Goal: Information Seeking & Learning: Learn about a topic

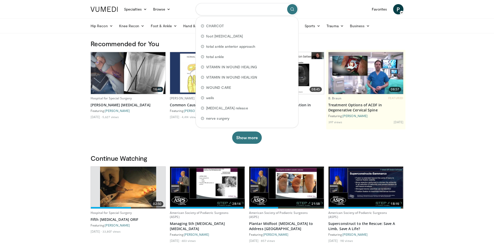
click at [223, 12] on input "Search topics, interventions" at bounding box center [246, 9] width 103 height 12
click at [171, 25] on link "Foot & Ankle" at bounding box center [164, 26] width 33 height 10
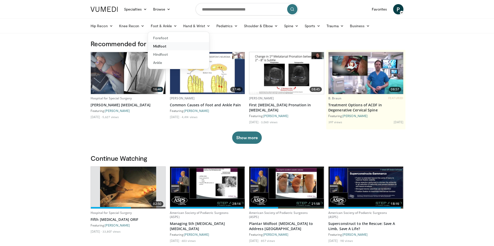
click at [163, 46] on link "Midfoot" at bounding box center [178, 46] width 61 height 8
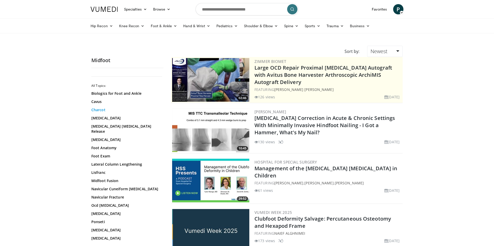
click at [103, 110] on link "Charcot" at bounding box center [125, 110] width 69 height 5
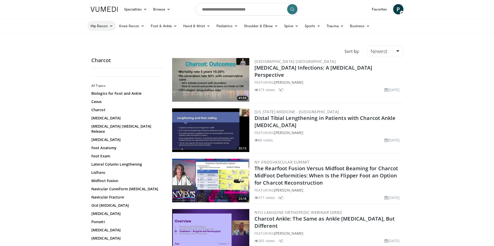
click at [105, 28] on link "Hip Recon" at bounding box center [101, 26] width 29 height 10
click at [124, 27] on link "Knee Recon" at bounding box center [132, 26] width 32 height 10
click at [150, 25] on link "Foot & Ankle" at bounding box center [164, 26] width 33 height 10
click at [188, 24] on link "Hand & Wrist" at bounding box center [196, 26] width 33 height 10
click at [221, 24] on link "Pediatrics" at bounding box center [227, 26] width 28 height 10
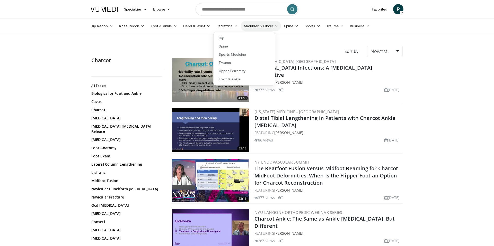
click at [248, 27] on link "Shoulder & Elbow" at bounding box center [261, 26] width 40 height 10
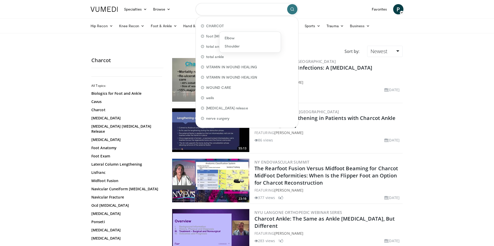
click at [260, 10] on input "Search topics, interventions" at bounding box center [246, 9] width 103 height 12
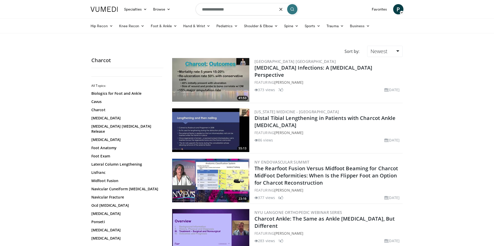
type input "**********"
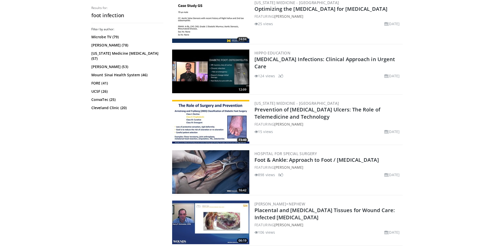
scroll to position [924, 0]
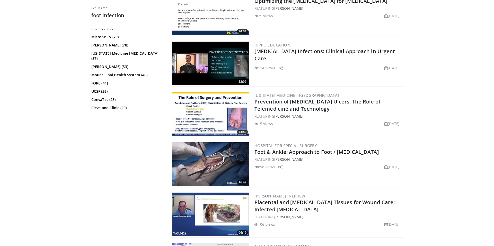
click at [225, 208] on img at bounding box center [210, 215] width 77 height 44
click at [266, 195] on link "[PERSON_NAME]+Nephew" at bounding box center [279, 196] width 51 height 5
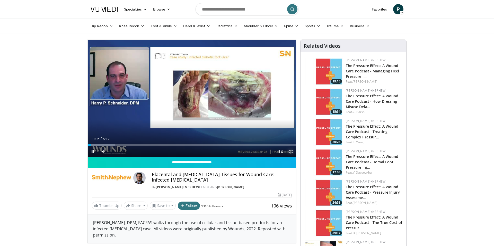
click at [289, 154] on span "Video Player" at bounding box center [291, 152] width 10 height 10
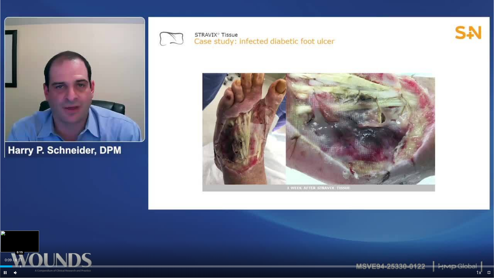
click at [20, 246] on div "Progress Bar" at bounding box center [20, 266] width 1 height 2
click at [26, 246] on div "Progress Bar" at bounding box center [26, 266] width 1 height 2
click at [34, 246] on div "Loaded : 20.98% 0:21 0:25" at bounding box center [247, 264] width 494 height 5
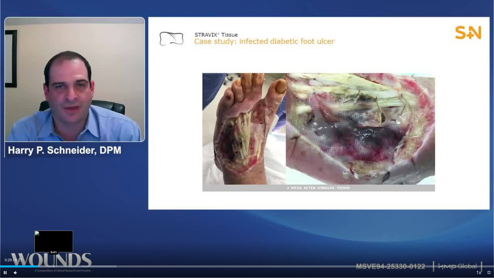
click at [54, 246] on div "Progress Bar" at bounding box center [54, 266] width 1 height 2
click at [64, 246] on div "Progress Bar" at bounding box center [64, 266] width 1 height 2
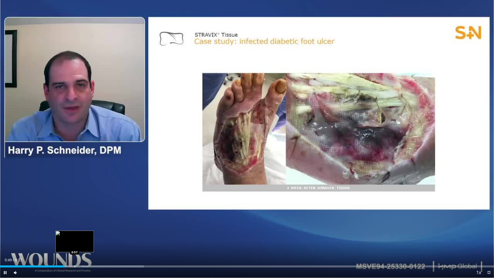
click at [75, 246] on div "Progress Bar" at bounding box center [75, 266] width 1 height 2
click at [85, 246] on div "Progress Bar" at bounding box center [85, 266] width 1 height 2
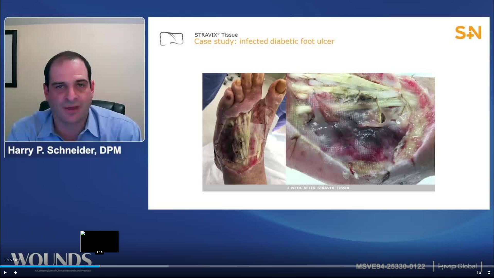
click at [99, 246] on div "Loaded : 34.10% 1:16 1:16" at bounding box center [247, 264] width 494 height 5
click at [113, 246] on div "Progress Bar" at bounding box center [113, 266] width 1 height 2
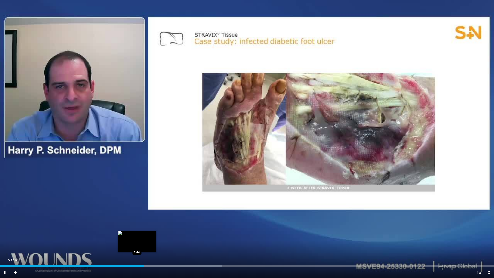
click at [137, 246] on div "Progress Bar" at bounding box center [137, 266] width 1 height 2
click at [130, 246] on div "Progress Bar" at bounding box center [130, 266] width 1 height 2
click at [119, 246] on div "Progress Bar" at bounding box center [119, 266] width 1 height 2
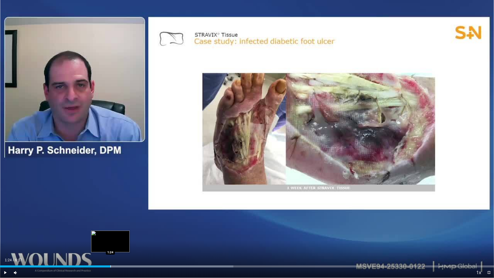
click at [110, 246] on div "Loaded : 47.22% 1:31 1:24" at bounding box center [247, 264] width 494 height 5
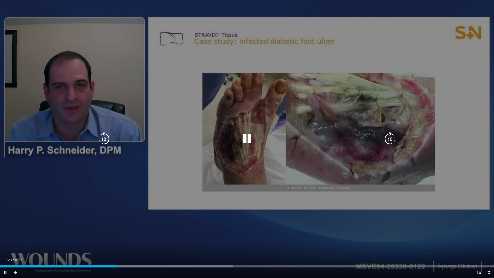
click at [205, 148] on div "10 seconds Tap to unmute" at bounding box center [247, 139] width 494 height 278
click at [235, 143] on div "Video Player" at bounding box center [247, 139] width 296 height 10
click at [246, 141] on icon "Video Player" at bounding box center [247, 139] width 14 height 14
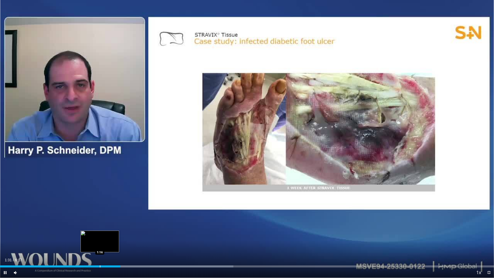
click at [100, 246] on div "Progress Bar" at bounding box center [100, 266] width 1 height 2
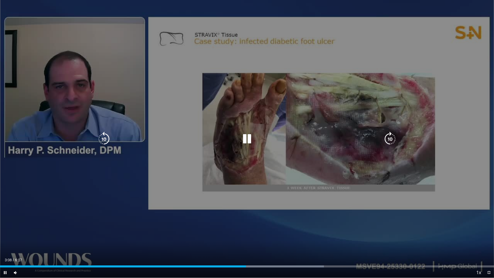
click at [276, 244] on div "10 seconds Tap to unmute" at bounding box center [247, 139] width 494 height 278
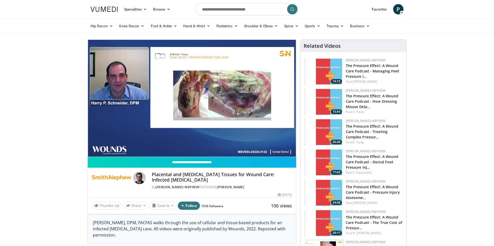
click at [343, 74] on div "19:15 Smith+Nephew The Pressure Effect: A Wound Care Podcast - Managing Heel Pr…" at bounding box center [354, 71] width 100 height 29
click at [110, 178] on img at bounding box center [111, 178] width 39 height 12
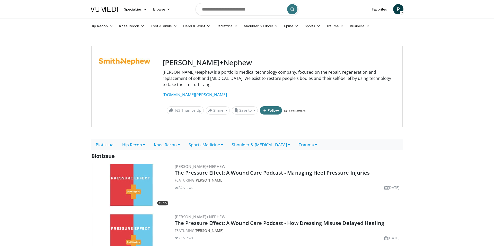
click at [124, 173] on img at bounding box center [130, 185] width 77 height 44
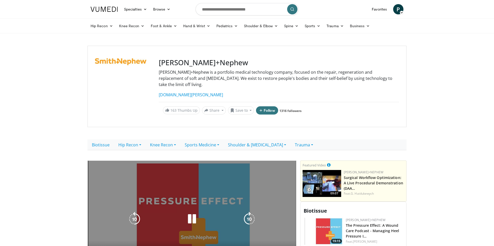
click at [183, 206] on div "10 seconds Tap to unmute" at bounding box center [192, 219] width 208 height 117
click at [193, 212] on icon "Video Player" at bounding box center [192, 219] width 14 height 14
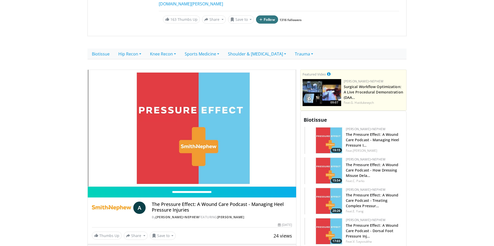
scroll to position [103, 0]
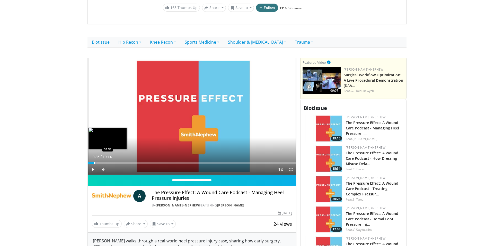
click at [94, 163] on div "Progress Bar" at bounding box center [94, 164] width 1 height 2
click at [98, 163] on div "Progress Bar" at bounding box center [98, 164] width 1 height 2
click at [106, 160] on div "Loaded : 10.31% 00:56 01:42" at bounding box center [192, 162] width 208 height 5
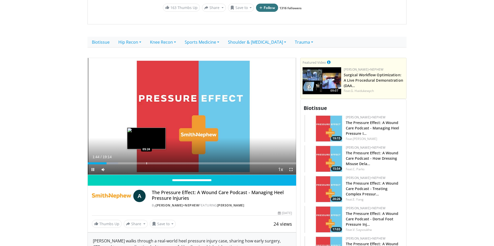
click at [146, 163] on div "Progress Bar" at bounding box center [146, 164] width 1 height 2
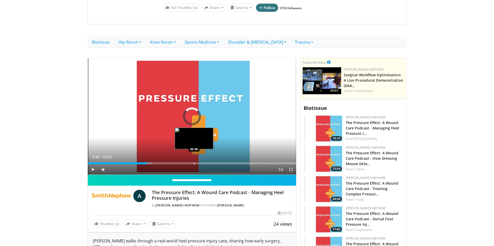
click at [194, 163] on div "Progress Bar" at bounding box center [194, 164] width 1 height 2
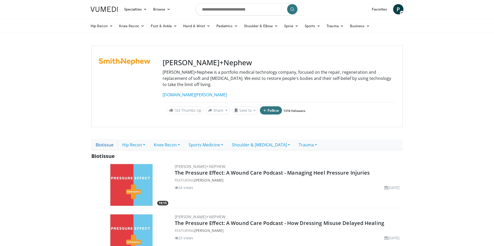
click at [105, 140] on link "Biotissue" at bounding box center [104, 145] width 26 height 11
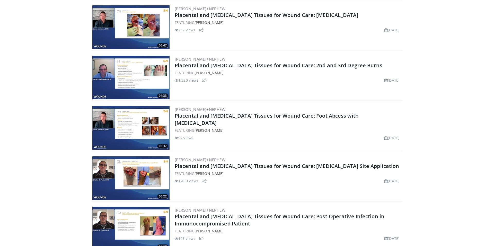
scroll to position [833, 0]
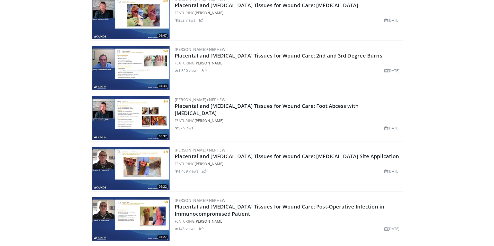
click at [151, 115] on img at bounding box center [130, 118] width 77 height 44
click at [118, 199] on img at bounding box center [130, 219] width 77 height 44
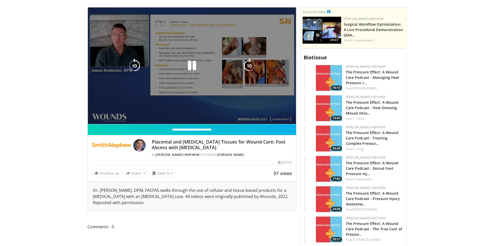
scroll to position [154, 0]
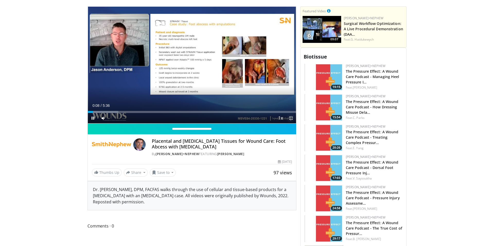
click at [293, 114] on span "Video Player" at bounding box center [291, 118] width 10 height 10
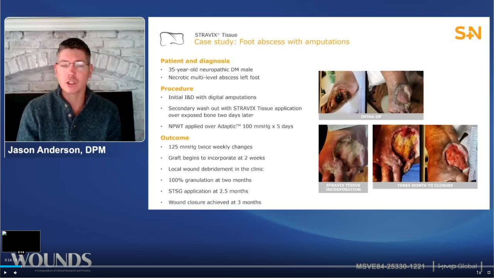
click at [21, 246] on div "Progress Bar" at bounding box center [21, 266] width 1 height 2
click at [27, 246] on div "Loaded : 17.66% 0:14 0:18" at bounding box center [247, 264] width 494 height 5
click at [37, 246] on div "Progress Bar" at bounding box center [37, 266] width 1 height 2
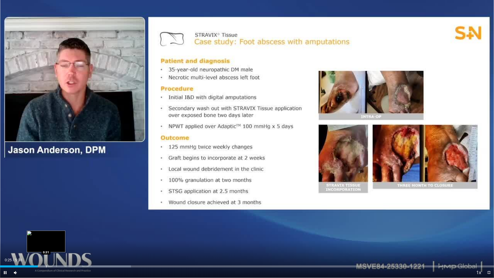
click at [46, 246] on div "Progress Bar" at bounding box center [46, 266] width 1 height 2
click at [56, 246] on div "Progress Bar" at bounding box center [56, 266] width 1 height 2
click at [64, 246] on div "Progress Bar" at bounding box center [64, 266] width 1 height 2
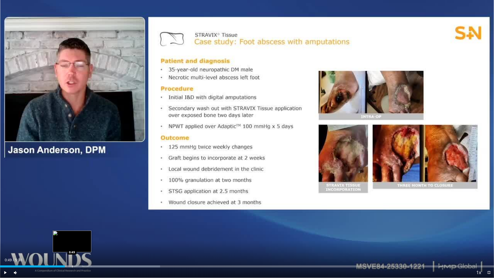
click at [72, 246] on div "Loaded : 32.39% 0:49 0:49" at bounding box center [247, 264] width 494 height 5
click at [85, 246] on div "Progress Bar" at bounding box center [85, 266] width 1 height 2
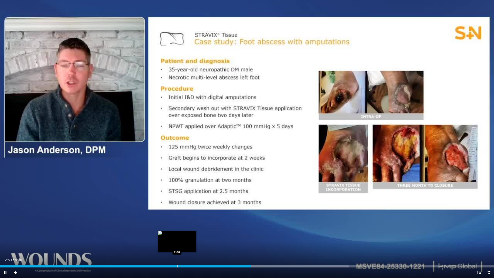
click at [177, 246] on div "Progress Bar" at bounding box center [177, 266] width 1 height 2
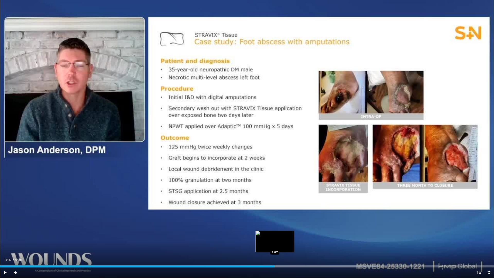
click at [275, 246] on div "Progress Bar" at bounding box center [275, 266] width 1 height 2
click at [266, 246] on div "Progress Bar" at bounding box center [266, 266] width 1 height 2
click at [263, 246] on div "Progress Bar" at bounding box center [263, 266] width 1 height 2
click at [251, 246] on div "Progress Bar" at bounding box center [251, 266] width 1 height 2
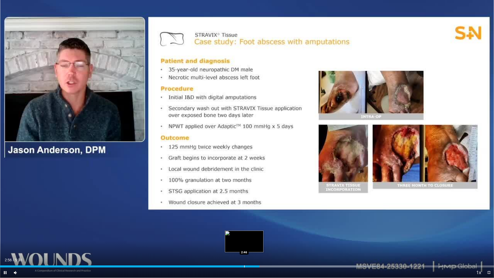
click at [244, 246] on div "Progress Bar" at bounding box center [244, 266] width 1 height 2
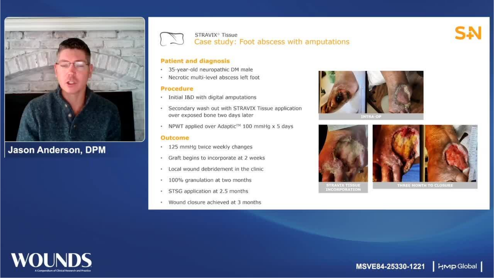
click at [240, 246] on div "10 seconds Tap to unmute" at bounding box center [247, 139] width 494 height 278
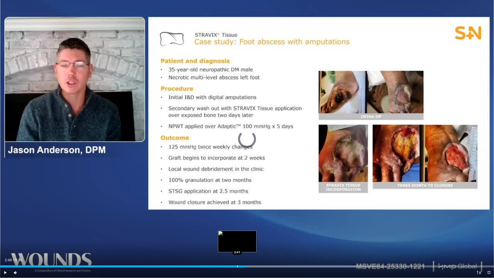
click at [237, 246] on div "Progress Bar" at bounding box center [237, 266] width 1 height 2
click at [4, 246] on span "Video Player" at bounding box center [5, 272] width 10 height 10
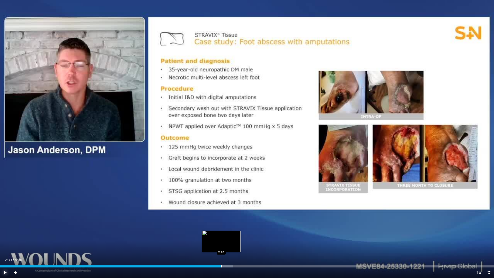
click at [221, 246] on div "Progress Bar" at bounding box center [221, 266] width 1 height 2
click at [185, 246] on div "Current Time 2:49 / Duration 5:36 Pause Skip Backward Skip Forward Mute 0% Load…" at bounding box center [247, 272] width 494 height 10
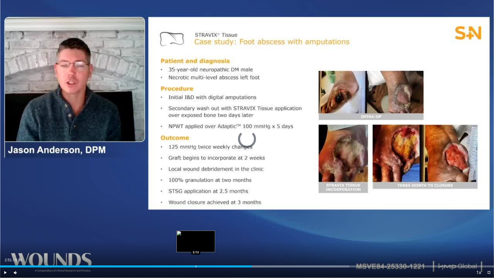
click at [196, 246] on div "Progress Bar" at bounding box center [196, 266] width 1 height 2
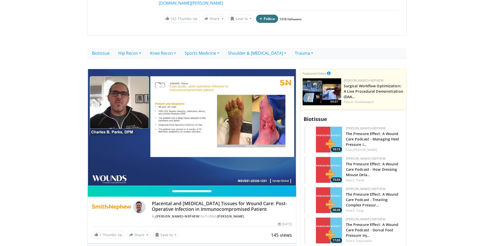
scroll to position [93, 0]
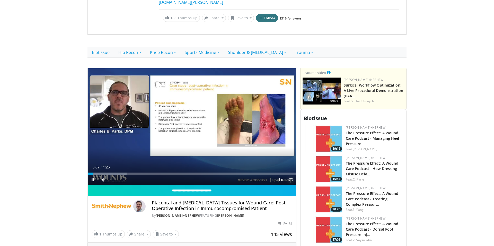
click at [291, 175] on span "Video Player" at bounding box center [291, 180] width 10 height 10
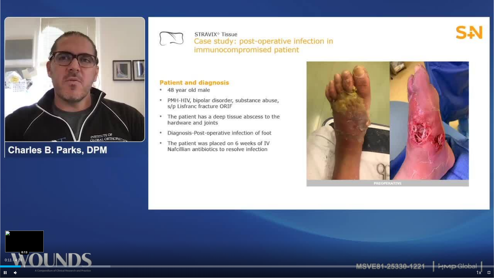
click at [25, 246] on div "Progress Bar" at bounding box center [24, 266] width 1 height 2
click at [32, 246] on div "Progress Bar" at bounding box center [32, 266] width 1 height 2
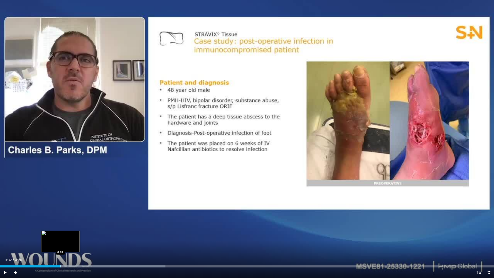
click at [60, 246] on div "Progress Bar" at bounding box center [60, 266] width 1 height 2
click at [67, 246] on div "Progress Bar" at bounding box center [67, 266] width 1 height 2
click at [80, 246] on div "Progress Bar" at bounding box center [80, 266] width 1 height 2
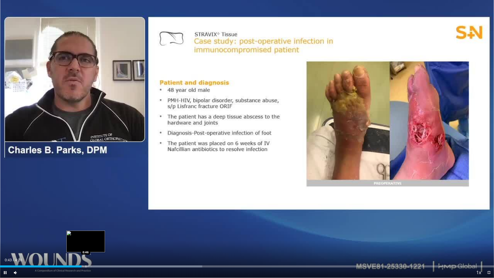
click at [86, 246] on div "Progress Bar" at bounding box center [86, 266] width 1 height 2
click at [93, 246] on div "Progress Bar" at bounding box center [93, 266] width 1 height 2
click at [105, 246] on div "Progress Bar" at bounding box center [105, 266] width 1 height 2
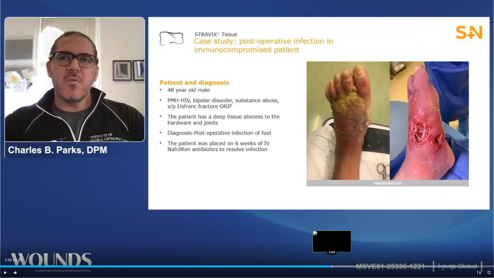
click at [332, 246] on div "Progress Bar" at bounding box center [332, 266] width 1 height 2
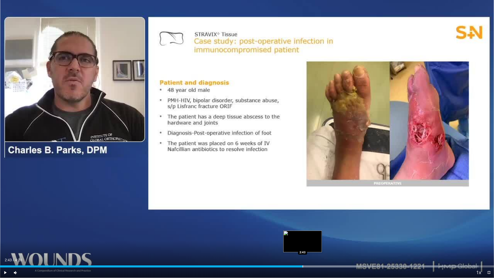
click at [303, 246] on div "Progress Bar" at bounding box center [303, 266] width 1 height 2
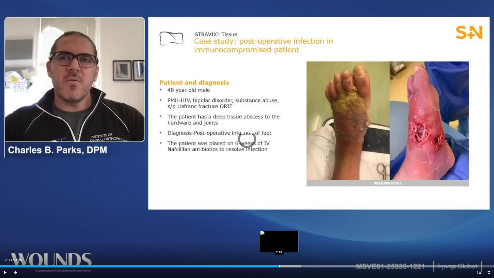
click at [279, 246] on div "Progress Bar" at bounding box center [279, 266] width 1 height 2
click at [4, 246] on span "Video Player" at bounding box center [5, 272] width 10 height 10
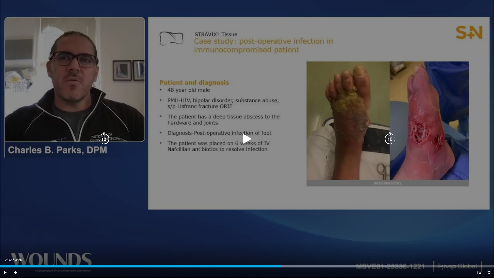
click at [244, 140] on icon "Video Player" at bounding box center [247, 139] width 14 height 14
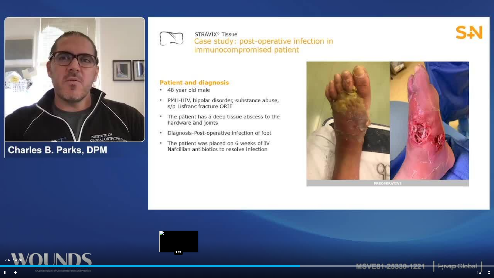
click at [179, 246] on div "Progress Bar" at bounding box center [179, 266] width 1 height 2
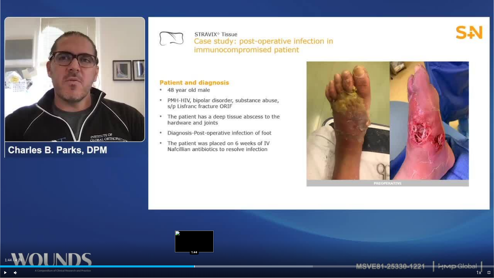
click at [194, 246] on div "Progress Bar" at bounding box center [194, 266] width 1 height 2
click at [201, 246] on div "Progress Bar" at bounding box center [201, 266] width 1 height 2
click at [211, 246] on div "Progress Bar" at bounding box center [211, 266] width 1 height 2
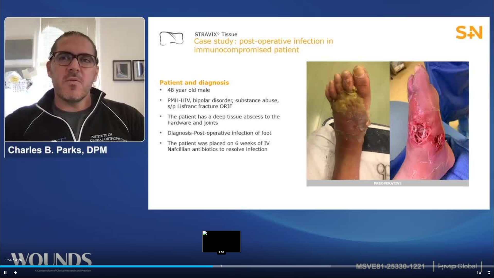
click at [221, 246] on div "Progress Bar" at bounding box center [221, 266] width 1 height 2
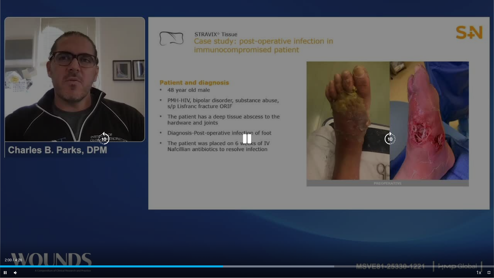
click at [232, 246] on div "10 seconds Tap to unmute" at bounding box center [247, 139] width 494 height 278
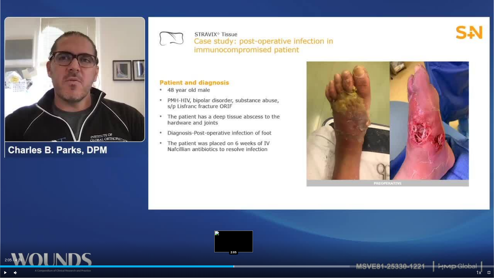
click at [234, 246] on div "Progress Bar" at bounding box center [234, 266] width 1 height 2
click at [241, 246] on div "Progress Bar" at bounding box center [241, 266] width 1 height 2
click at [6, 246] on span "Video Player" at bounding box center [5, 272] width 10 height 10
click at [252, 246] on div "Progress Bar" at bounding box center [252, 266] width 1 height 2
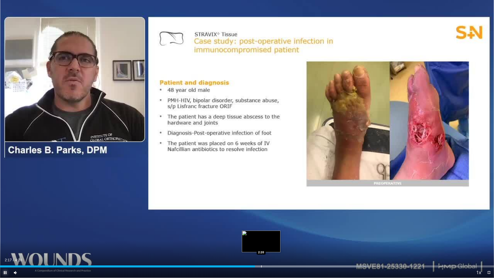
click at [261, 246] on div "Progress Bar" at bounding box center [261, 266] width 1 height 2
click at [272, 246] on div "Progress Bar" at bounding box center [272, 266] width 1 height 2
